Goal: Information Seeking & Learning: Learn about a topic

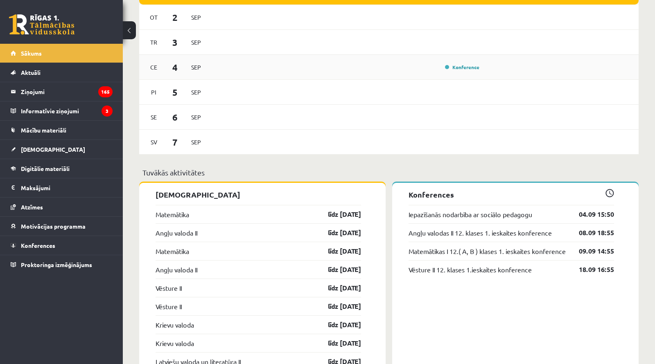
scroll to position [543, 0]
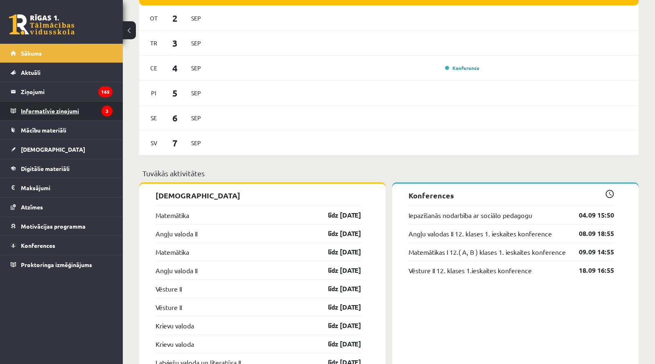
click at [56, 112] on legend "Informatīvie ziņojumi 3" at bounding box center [67, 111] width 92 height 19
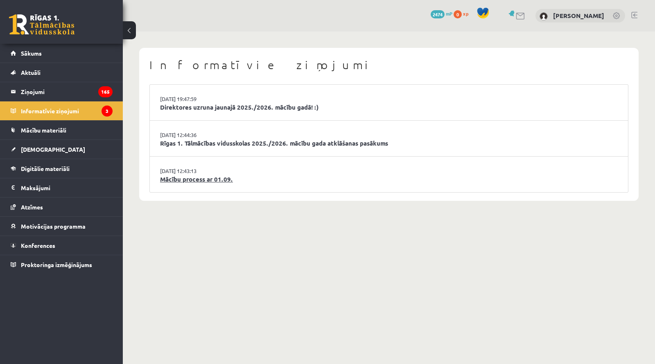
click at [177, 180] on link "Mācību process ar 01.09." at bounding box center [389, 179] width 458 height 9
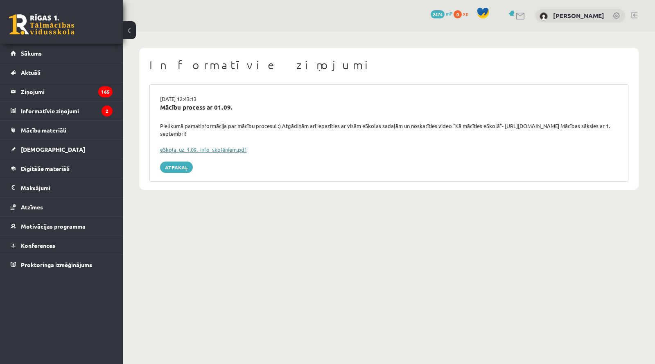
click at [207, 149] on link "eSkola_uz_1.09._info_skolēniem.pdf" at bounding box center [203, 149] width 86 height 7
click at [131, 31] on button at bounding box center [129, 30] width 13 height 18
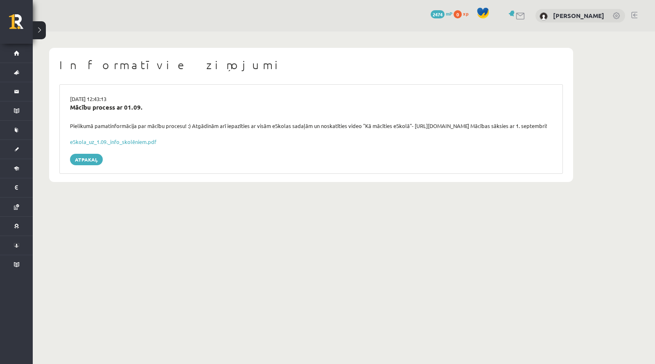
click at [41, 31] on button at bounding box center [39, 30] width 13 height 18
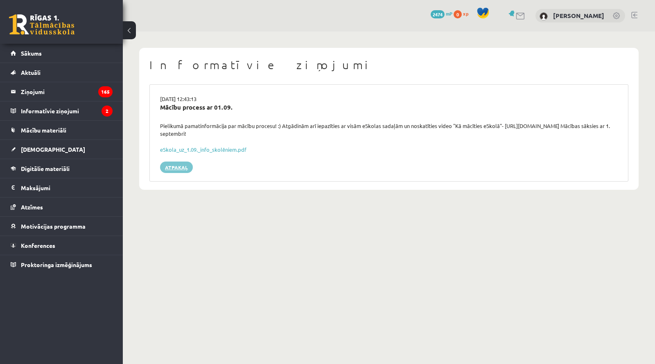
click at [174, 171] on link "Atpakaļ" at bounding box center [176, 167] width 33 height 11
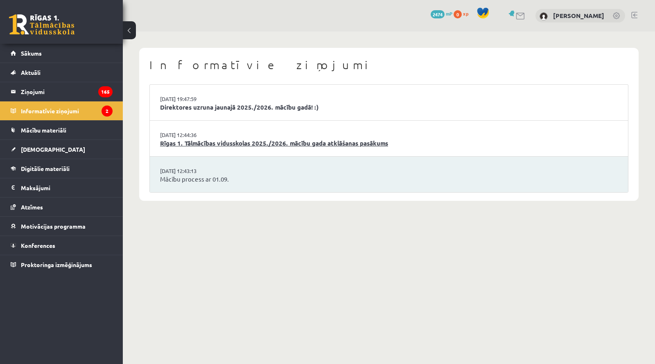
click at [205, 142] on link "Rīgas 1. Tālmācības vidusskolas 2025./2026. mācību gada atklāšanas pasākums" at bounding box center [389, 143] width 458 height 9
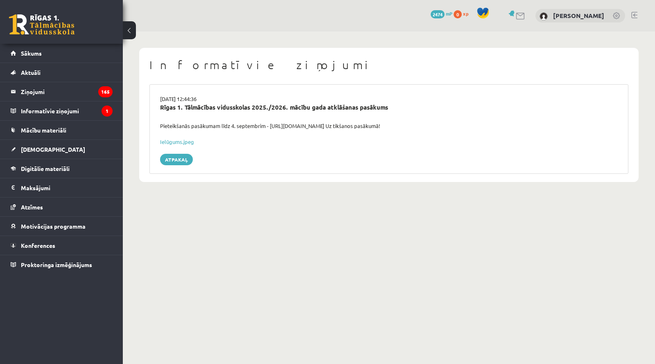
click at [173, 165] on div "29.08.2025 12:44:36 Rīgas 1. Tālmācības vidusskolas 2025./2026. mācību gada atk…" at bounding box center [388, 129] width 479 height 90
click at [178, 159] on link "Atpakaļ" at bounding box center [176, 159] width 33 height 11
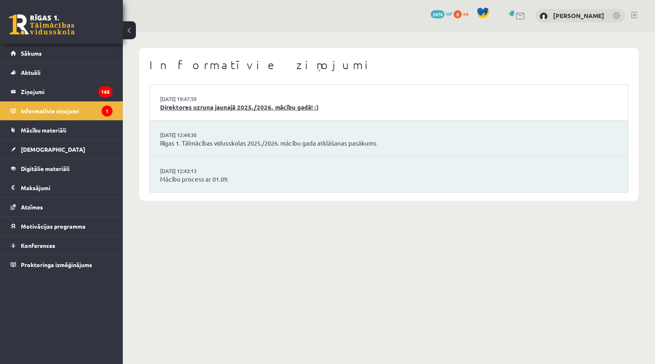
click at [212, 106] on link "Direktores uzruna jaunajā 2025./2026. mācību gadā! :)" at bounding box center [389, 107] width 458 height 9
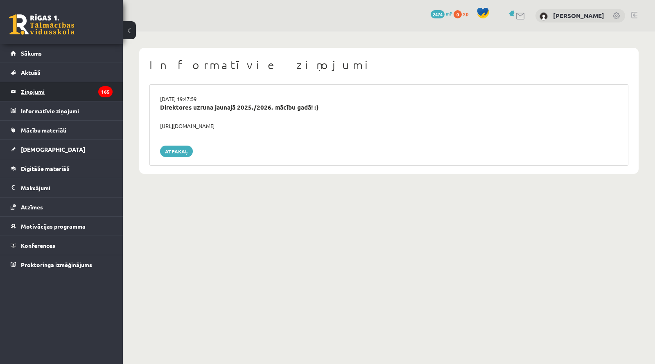
click at [25, 89] on legend "Ziņojumi 165" at bounding box center [67, 91] width 92 height 19
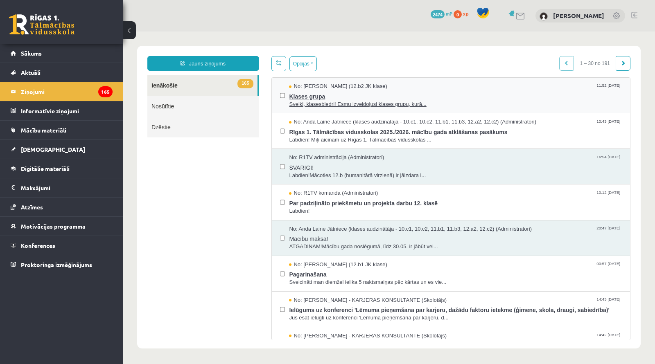
click at [341, 94] on span "Klases grupa" at bounding box center [455, 96] width 333 height 10
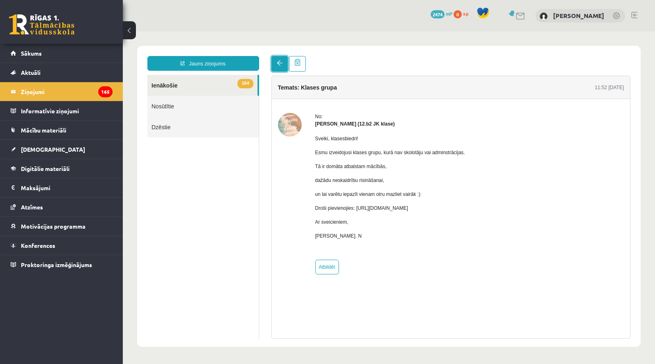
click at [281, 63] on span at bounding box center [280, 63] width 6 height 6
click at [196, 81] on link "164 Ienākošie" at bounding box center [202, 85] width 110 height 21
click at [277, 62] on span at bounding box center [280, 63] width 6 height 6
click at [278, 61] on span at bounding box center [280, 63] width 6 height 6
click at [190, 88] on link "164 Ienākošie" at bounding box center [202, 85] width 110 height 21
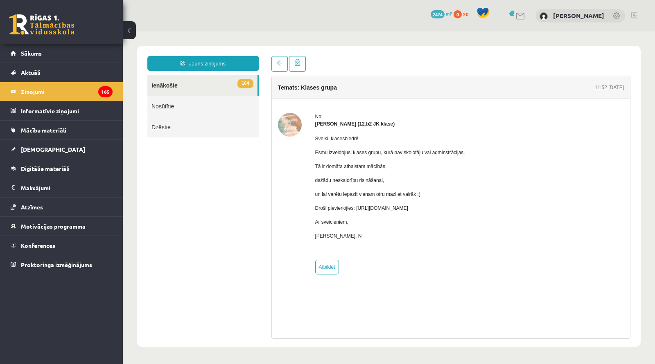
click at [168, 107] on link "Nosūtītie" at bounding box center [202, 106] width 111 height 21
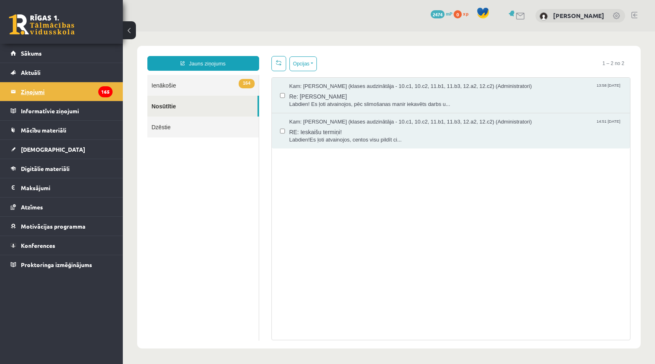
click at [40, 90] on legend "Ziņojumi 165" at bounding box center [67, 91] width 92 height 19
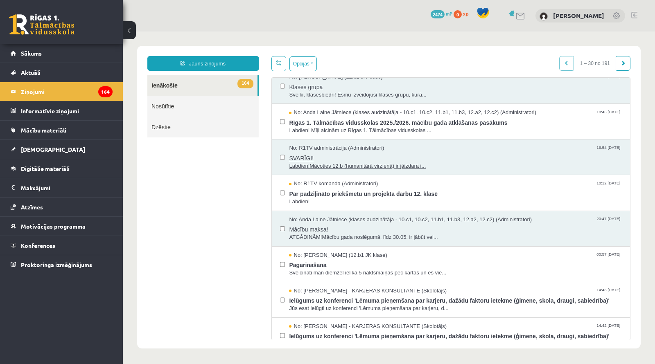
scroll to position [13, 0]
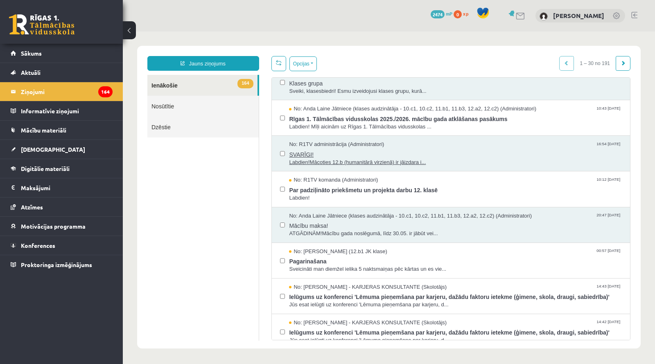
click at [379, 162] on span "Labdien!Mācoties 12.b (humanitārā virzienā) ir jāizdara i..." at bounding box center [455, 163] width 333 height 8
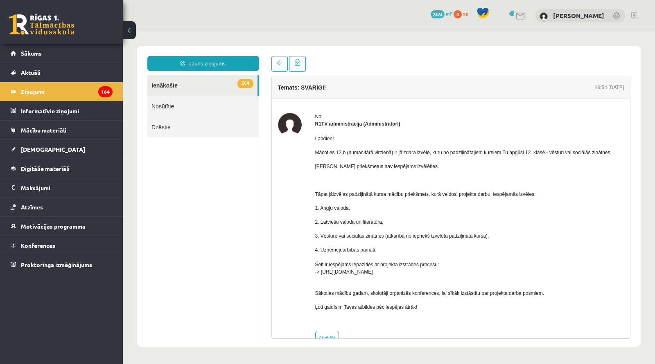
scroll to position [0, 0]
click at [278, 69] on link at bounding box center [280, 64] width 16 height 16
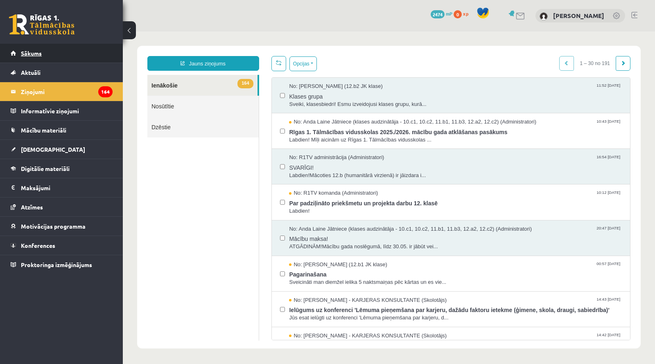
click at [27, 53] on span "Sākums" at bounding box center [31, 53] width 21 height 7
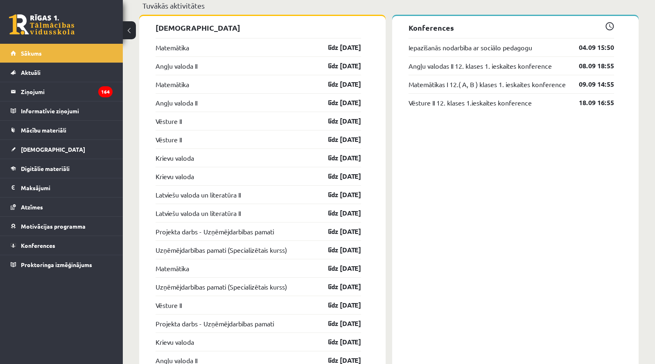
scroll to position [664, 0]
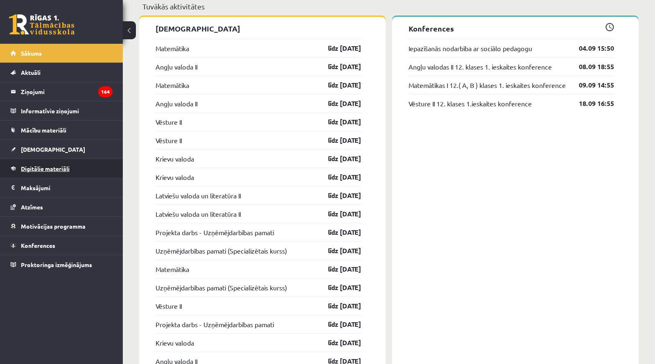
click at [38, 170] on span "Digitālie materiāli" at bounding box center [45, 168] width 49 height 7
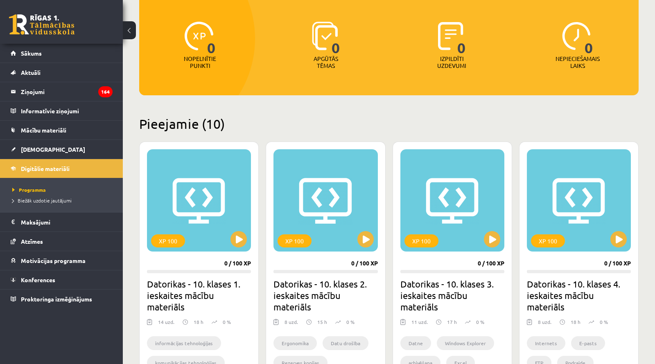
scroll to position [89, 0]
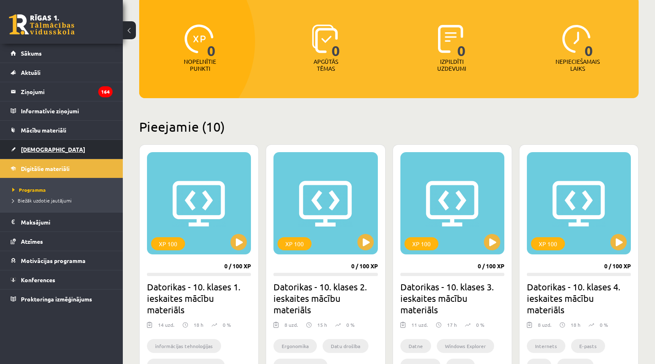
click at [38, 146] on span "[DEMOGRAPHIC_DATA]" at bounding box center [53, 149] width 64 height 7
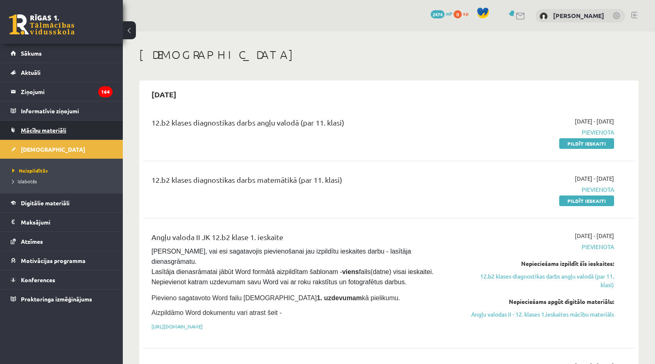
click at [59, 131] on span "Mācību materiāli" at bounding box center [43, 130] width 45 height 7
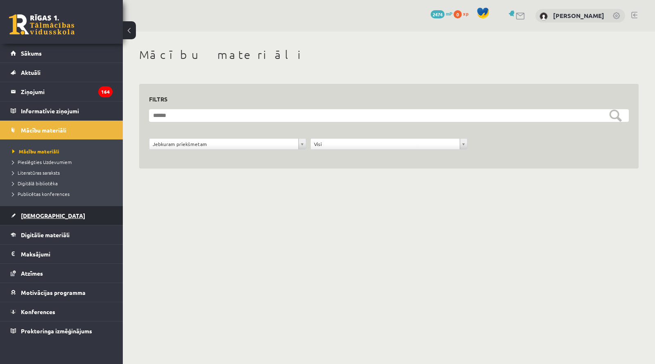
click at [34, 214] on span "[DEMOGRAPHIC_DATA]" at bounding box center [53, 215] width 64 height 7
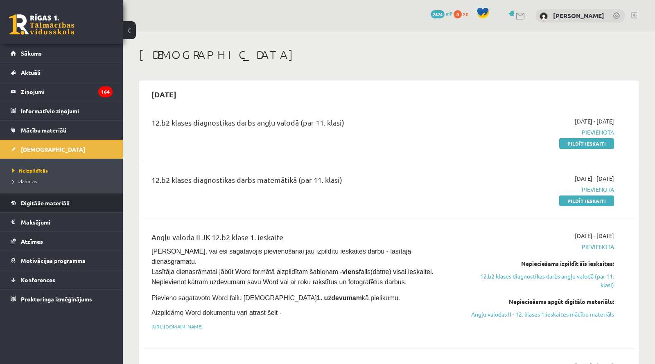
click at [47, 202] on span "Digitālie materiāli" at bounding box center [45, 202] width 49 height 7
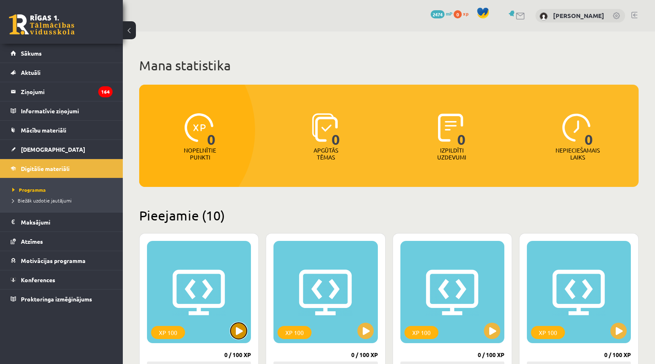
click at [240, 332] on button at bounding box center [239, 331] width 16 height 16
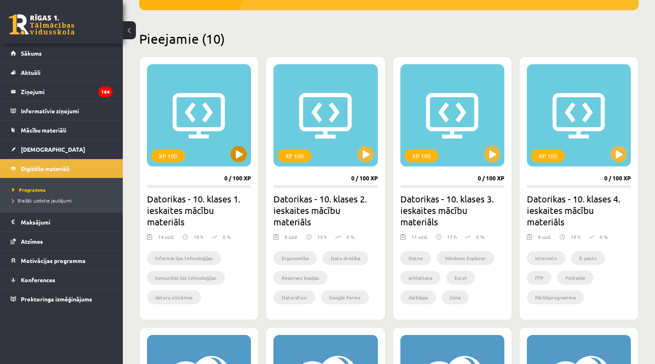
scroll to position [176, 0]
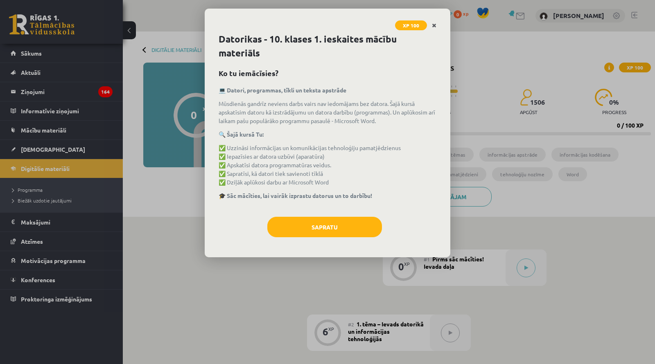
click at [435, 21] on link "Close" at bounding box center [434, 26] width 14 height 16
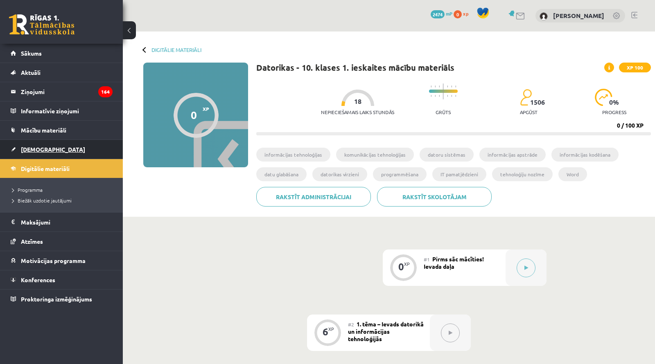
click at [33, 144] on link "[DEMOGRAPHIC_DATA]" at bounding box center [62, 149] width 102 height 19
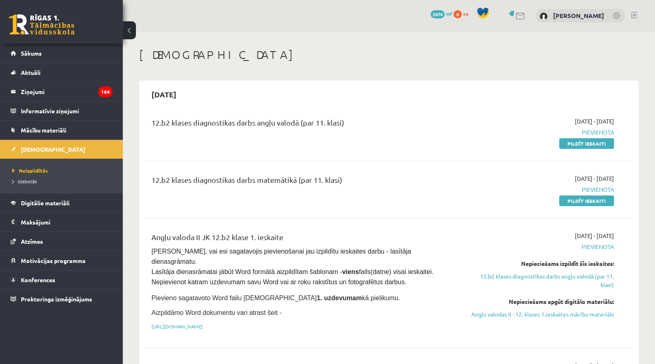
click at [324, 59] on h1 "[DEMOGRAPHIC_DATA]" at bounding box center [389, 55] width 500 height 14
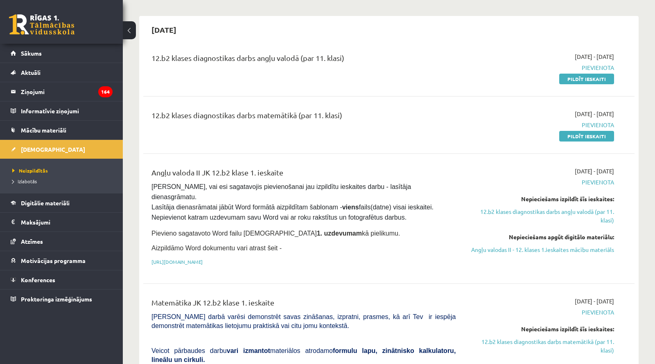
scroll to position [71, 0]
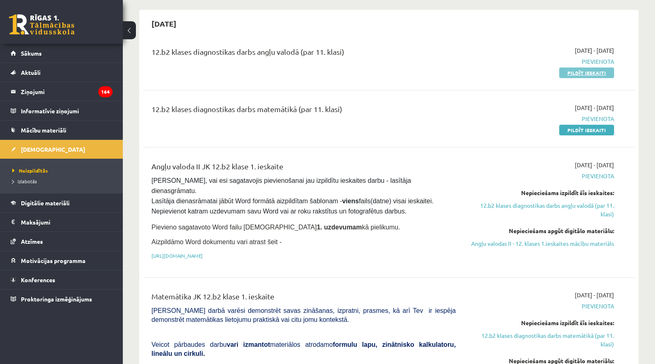
click at [568, 75] on link "Pildīt ieskaiti" at bounding box center [586, 73] width 55 height 11
click at [573, 129] on link "Pildīt ieskaiti" at bounding box center [586, 130] width 55 height 11
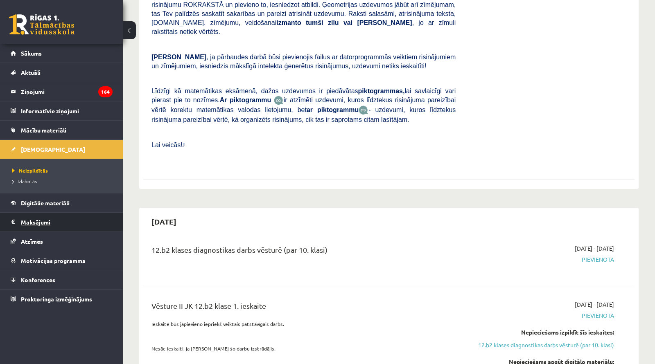
scroll to position [472, 0]
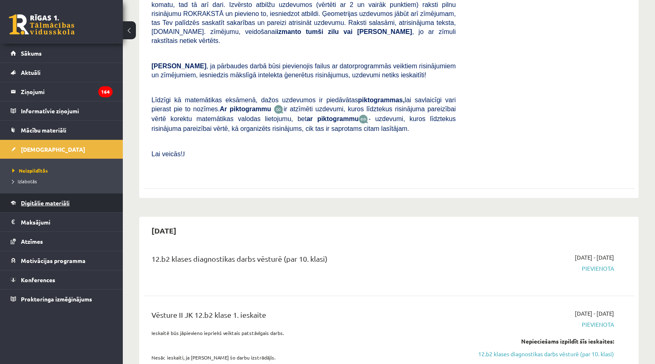
click at [50, 201] on span "Digitālie materiāli" at bounding box center [45, 202] width 49 height 7
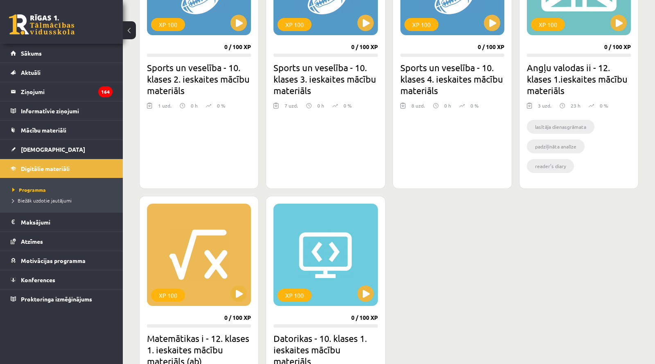
scroll to position [737, 0]
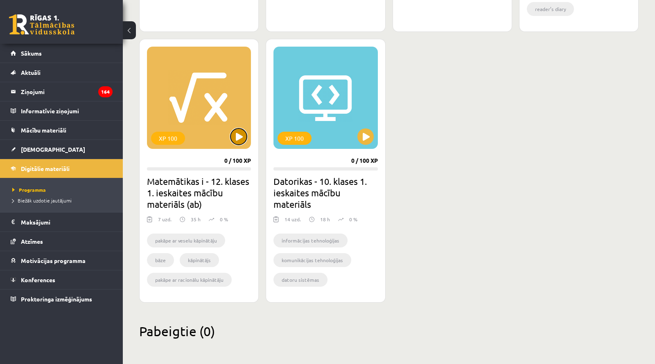
click at [239, 136] on button at bounding box center [239, 137] width 16 height 16
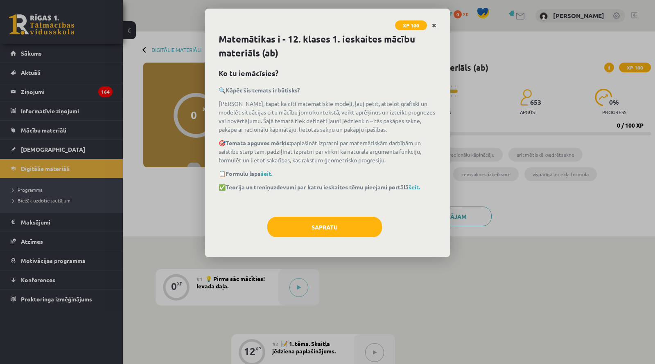
click at [435, 24] on icon "Close" at bounding box center [434, 26] width 5 height 6
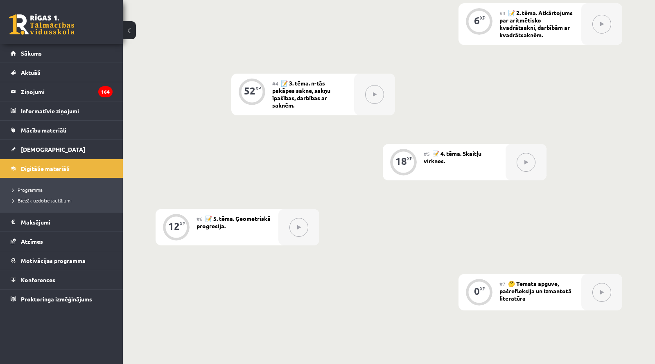
scroll to position [398, 0]
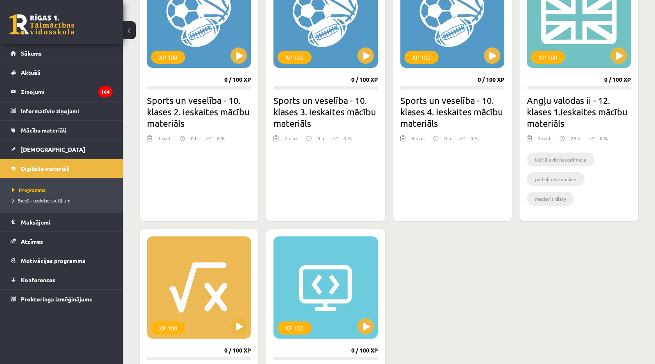
scroll to position [533, 0]
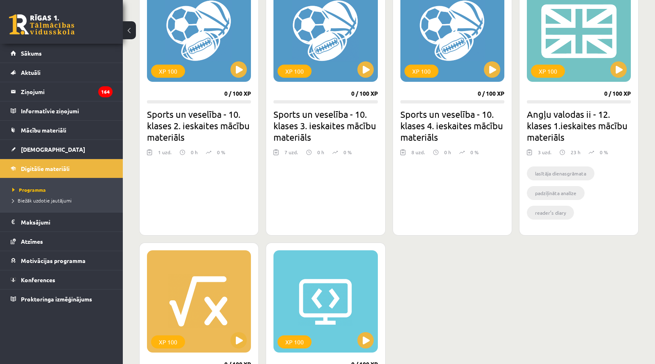
click at [570, 125] on h2 "Angļu valodas ii - 12. klases 1.ieskaites mācību materiāls" at bounding box center [579, 126] width 104 height 34
click at [619, 70] on button at bounding box center [619, 69] width 16 height 16
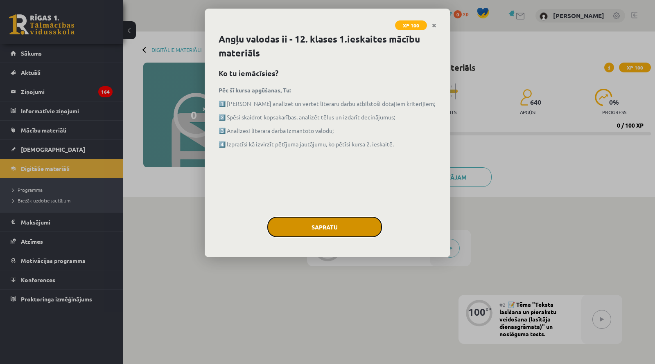
click at [350, 223] on button "Sapratu" at bounding box center [324, 227] width 115 height 20
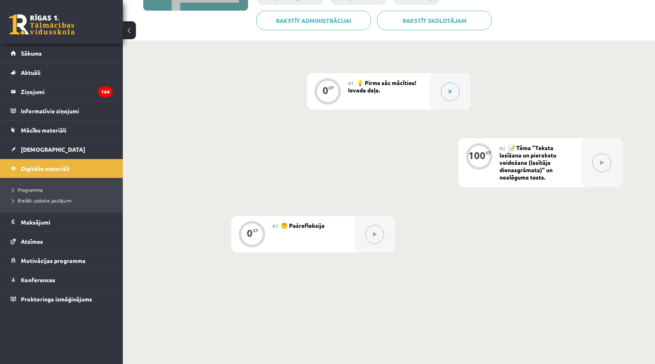
scroll to position [166, 0]
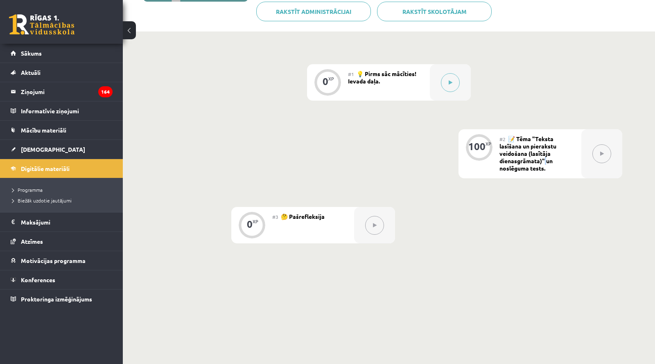
click at [545, 158] on span "📝 Tēma "Teksta lasīšana un pierakstu veidošana (lasītāja dienasgrāmata)" un nos…" at bounding box center [528, 153] width 57 height 37
